Goal: Information Seeking & Learning: Learn about a topic

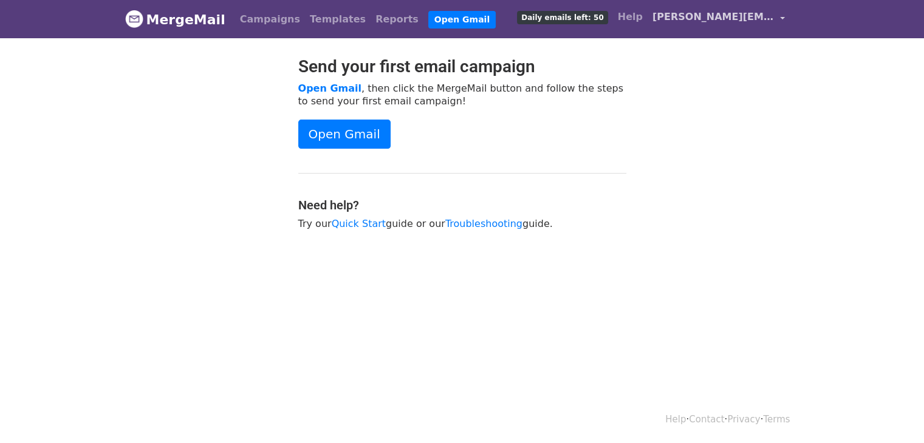
click at [674, 11] on span "[PERSON_NAME][EMAIL_ADDRESS]" at bounding box center [712, 17] width 121 height 15
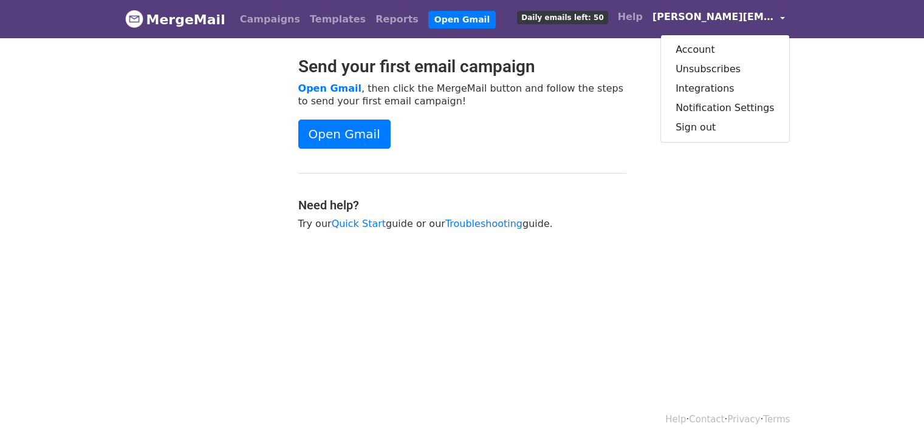
click at [612, 78] on div "Send your first email campaign Open Gmail , then click the MergeMail button and…" at bounding box center [462, 149] width 346 height 186
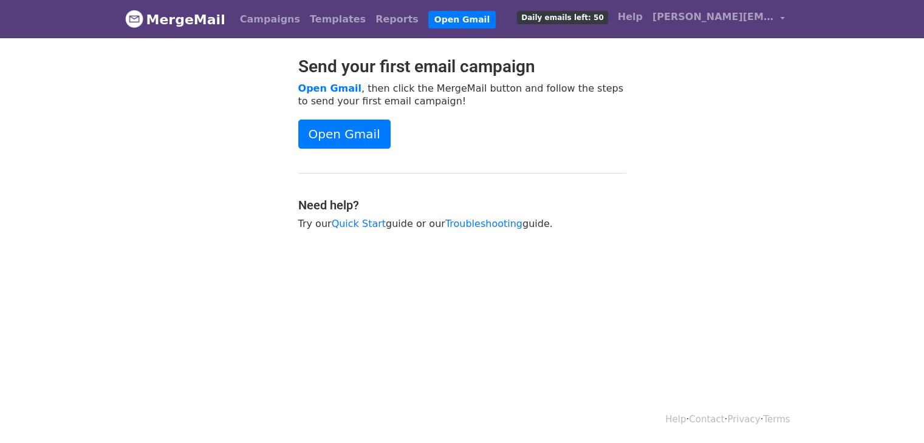
click at [559, 22] on span "Daily emails left: 50" at bounding box center [562, 17] width 91 height 13
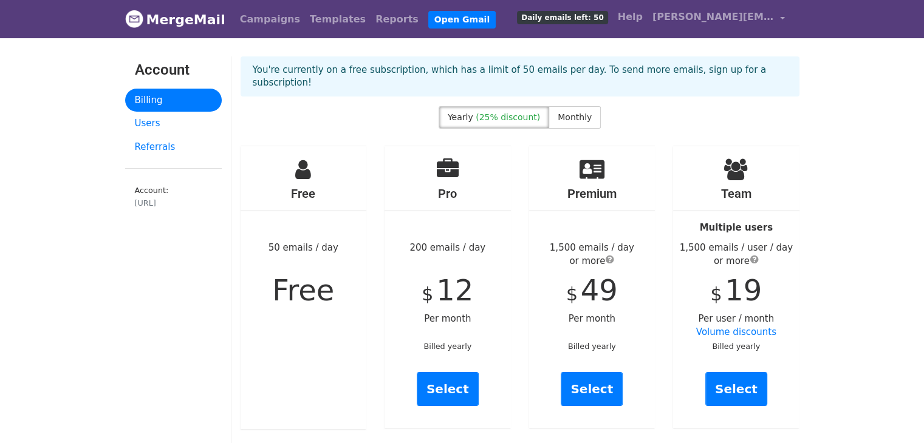
click at [318, 233] on div "Free 50 emails / day Free" at bounding box center [304, 287] width 126 height 283
drag, startPoint x: 268, startPoint y: 236, endPoint x: 338, endPoint y: 230, distance: 70.2
click at [338, 230] on div "Free 50 emails / day Free" at bounding box center [304, 287] width 126 height 283
drag, startPoint x: 276, startPoint y: 234, endPoint x: 359, endPoint y: 235, distance: 82.6
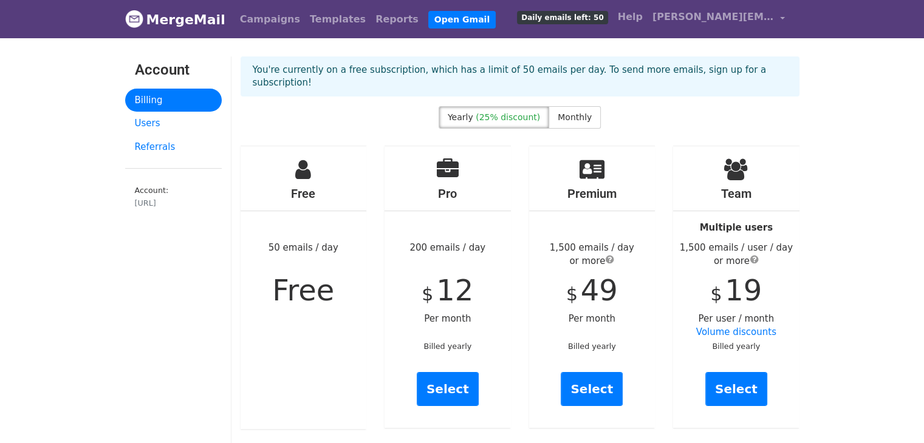
click at [359, 235] on div "Free 50 emails / day Free" at bounding box center [304, 287] width 126 height 283
